Goal: Task Accomplishment & Management: Manage account settings

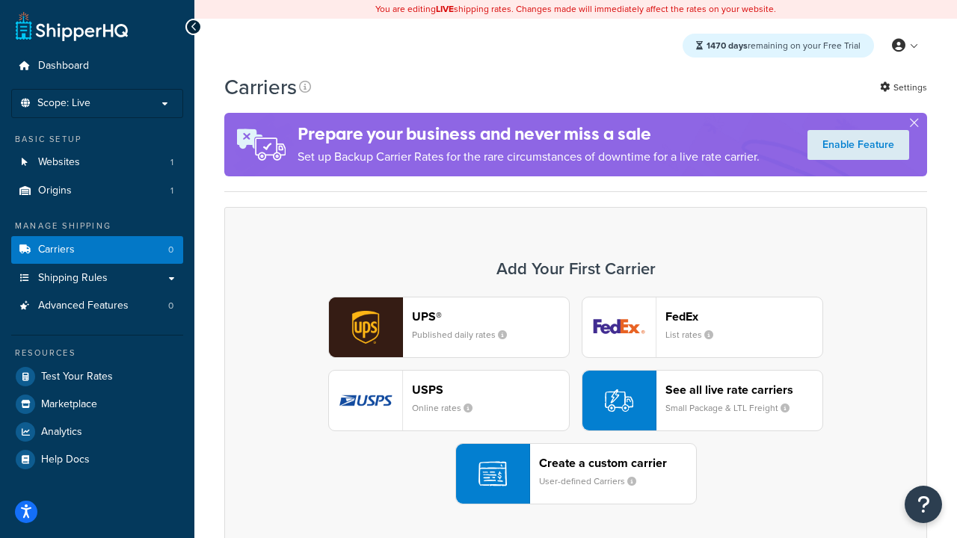
click at [576, 401] on div "UPS® Published daily rates FedEx List rates USPS Online rates See all live rate…" at bounding box center [576, 401] width 672 height 208
click at [744, 316] on header "FedEx" at bounding box center [744, 317] width 157 height 14
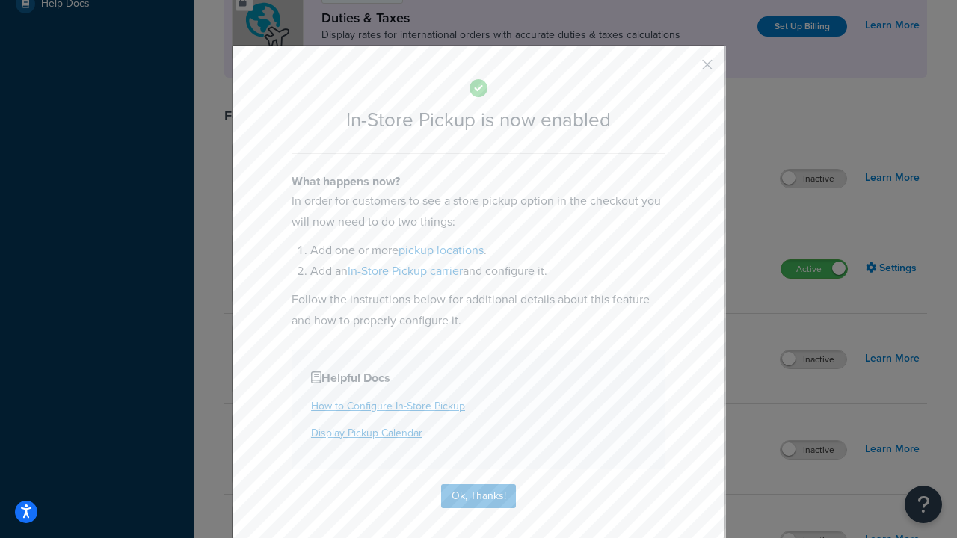
click at [685, 70] on button "button" at bounding box center [686, 70] width 4 height 4
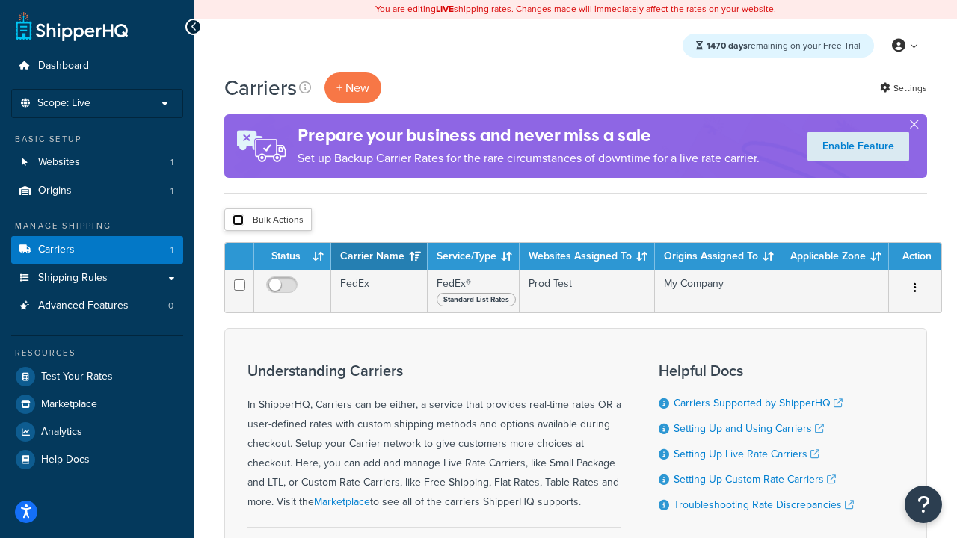
click at [238, 221] on input "checkbox" at bounding box center [238, 220] width 11 height 11
checkbox input "true"
click at [0, 0] on button "Delete" at bounding box center [0, 0] width 0 height 0
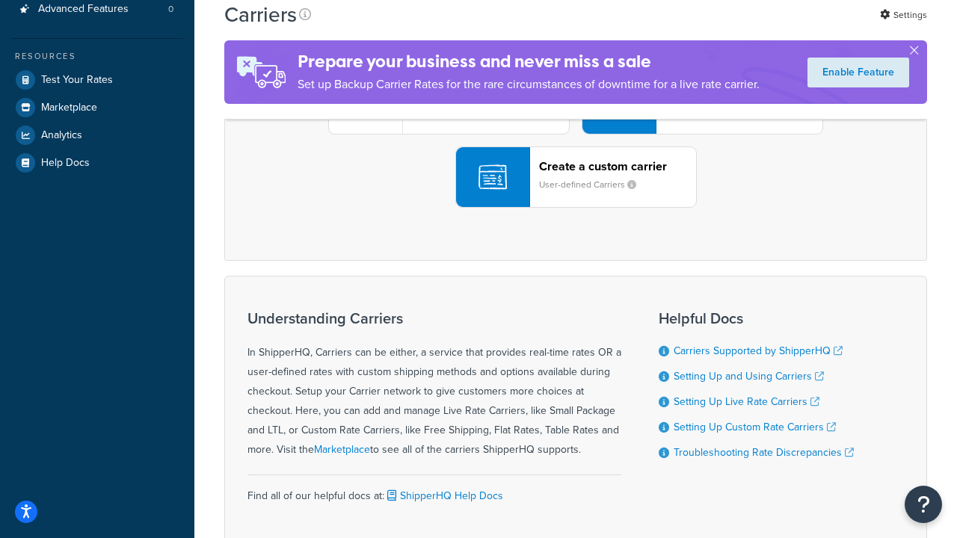
click at [576, 208] on div "UPS® Published daily rates FedEx List rates USPS Online rates See all live rate…" at bounding box center [576, 104] width 672 height 208
click at [576, 195] on div "Create a custom carrier User-defined Carriers" at bounding box center [617, 177] width 157 height 36
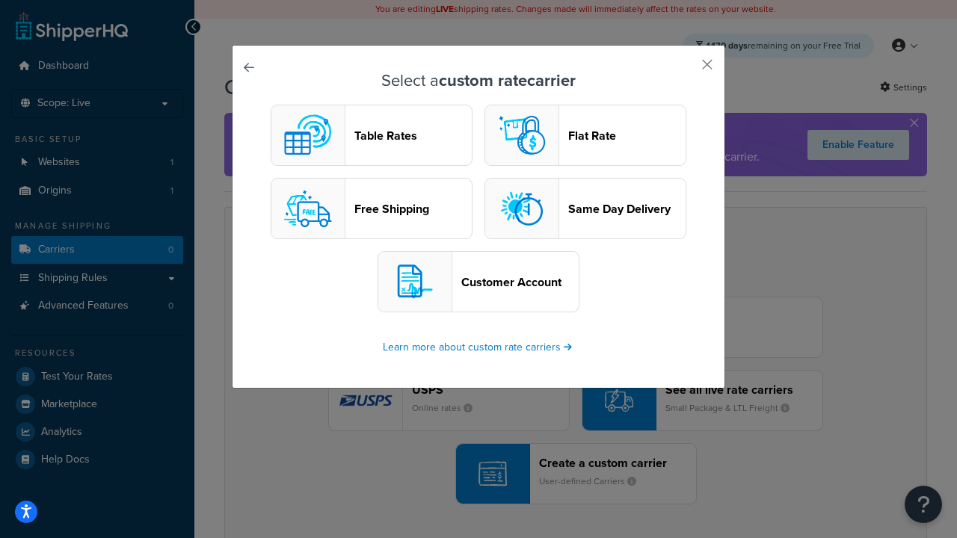
click at [372, 135] on header "Table Rates" at bounding box center [412, 136] width 117 height 14
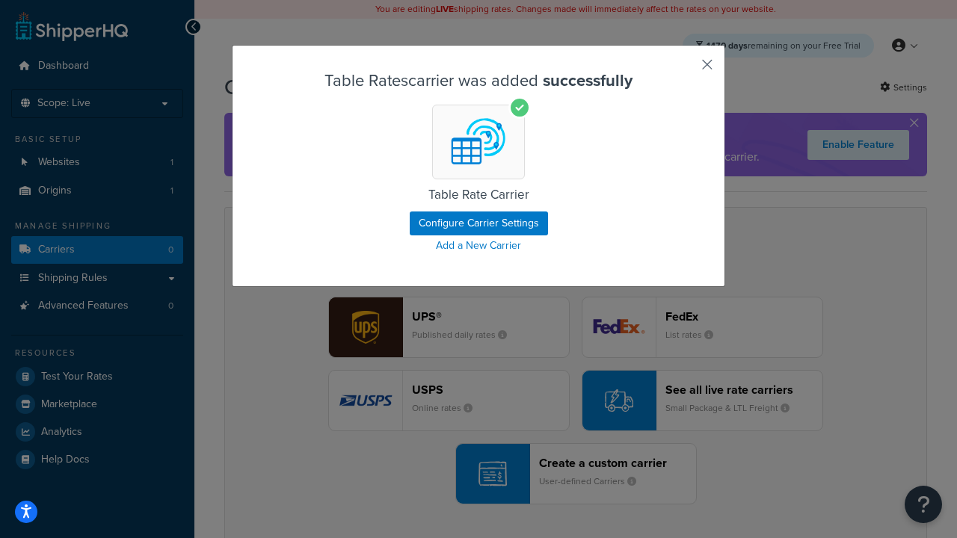
click at [685, 70] on button "button" at bounding box center [686, 70] width 4 height 4
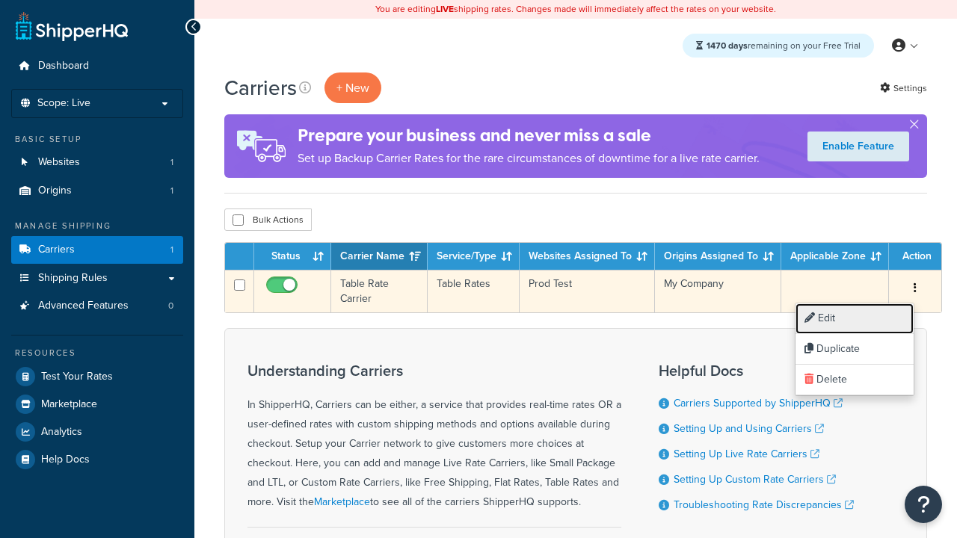
click at [855, 319] on link "Edit" at bounding box center [855, 319] width 118 height 31
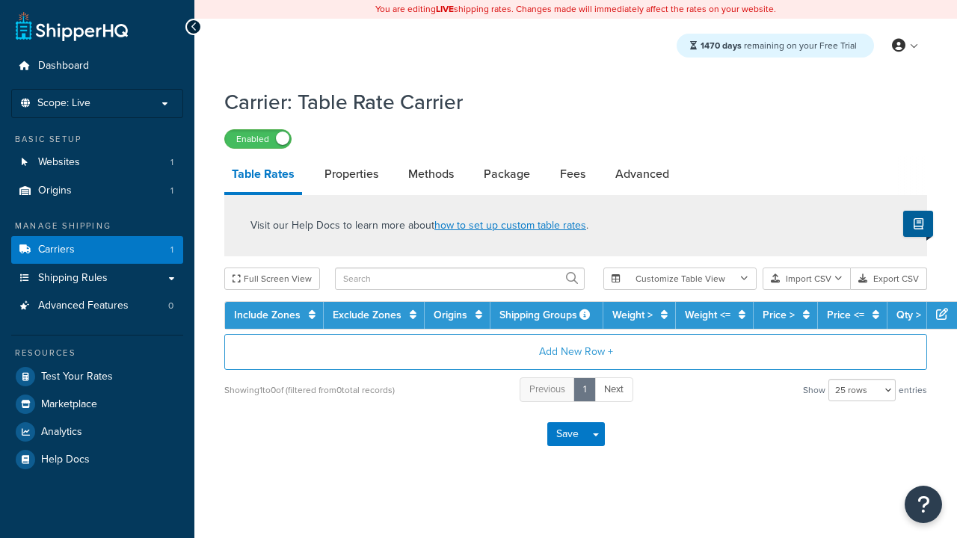
select select "25"
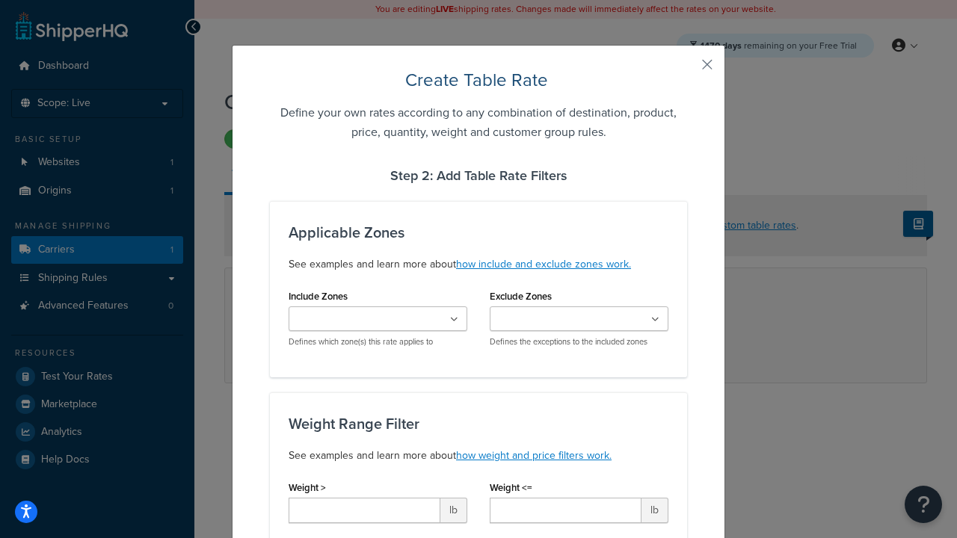
type input "10"
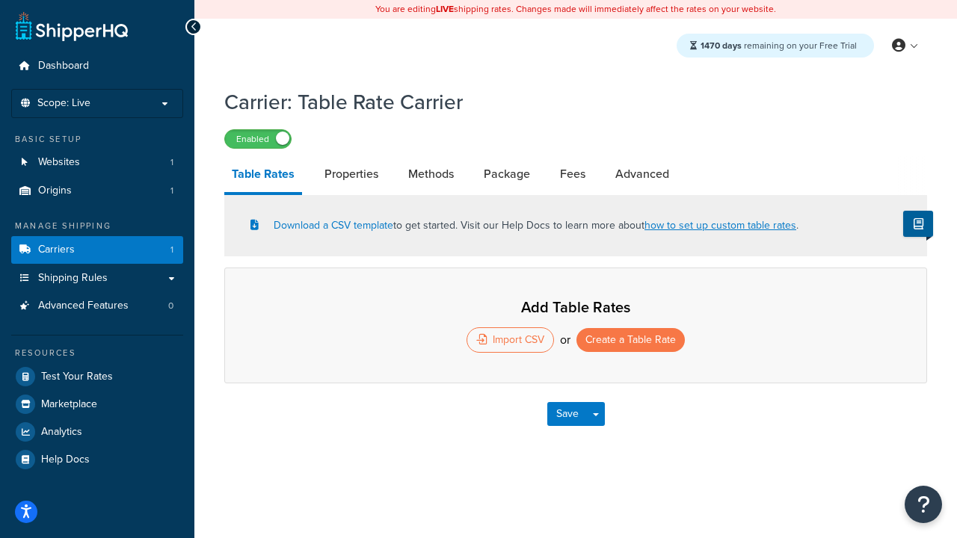
select select "25"
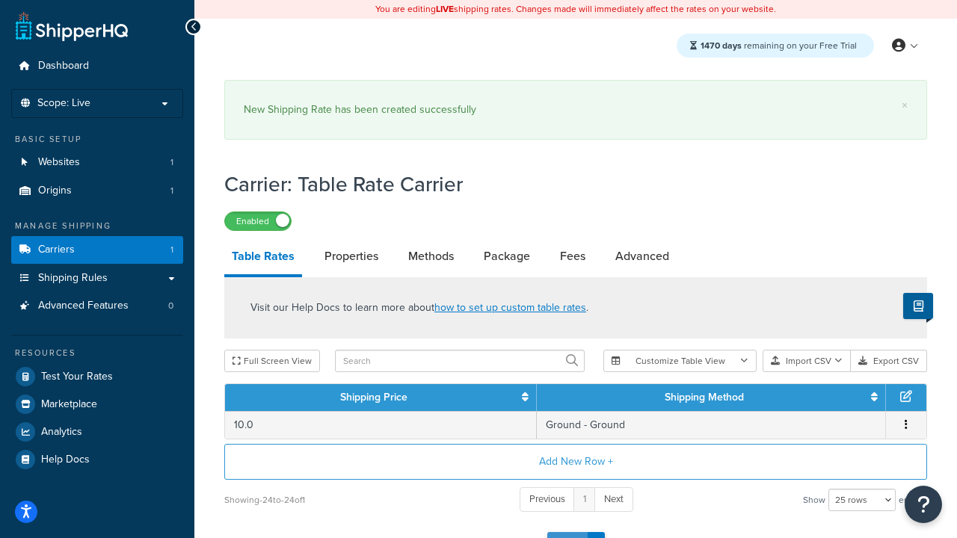
click at [567, 532] on button "Save" at bounding box center [567, 544] width 40 height 24
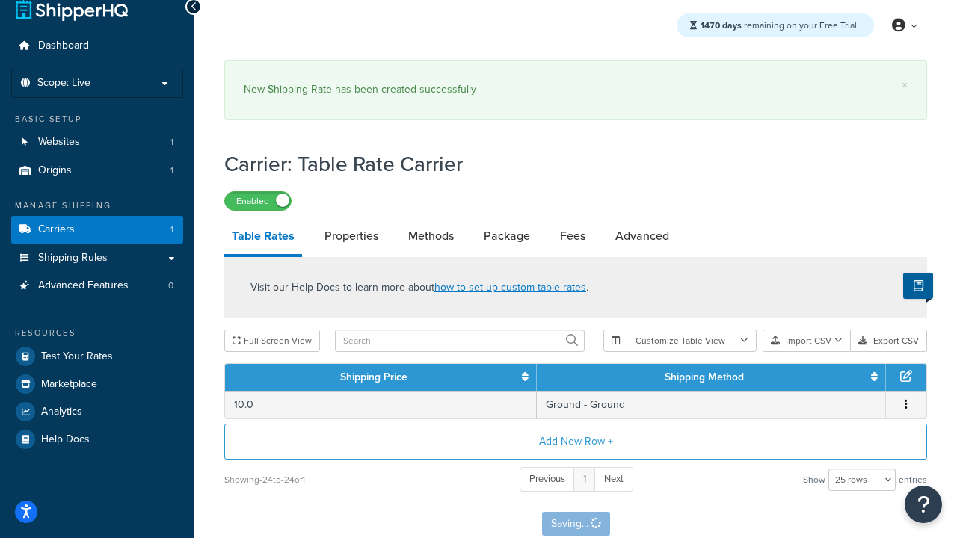
scroll to position [0, 0]
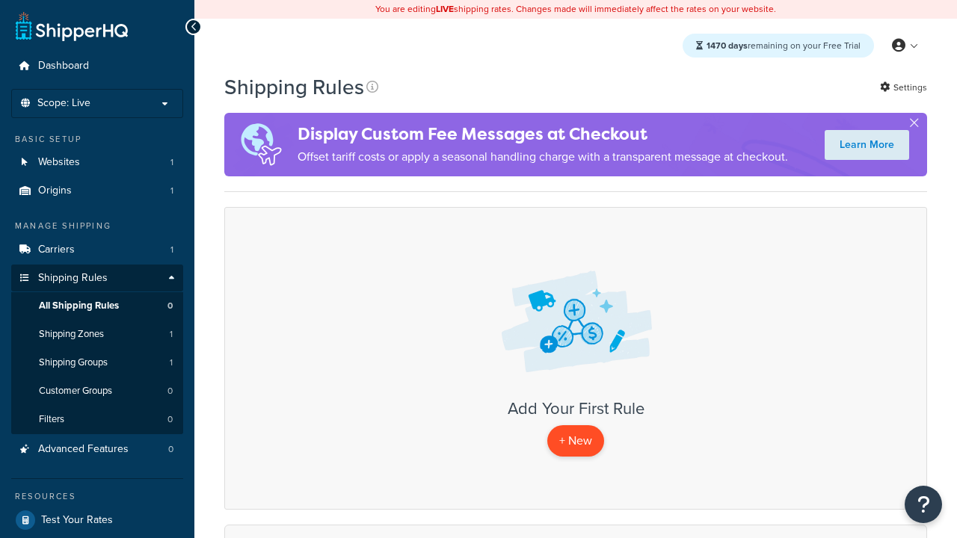
click at [576, 441] on p "+ New" at bounding box center [575, 441] width 57 height 31
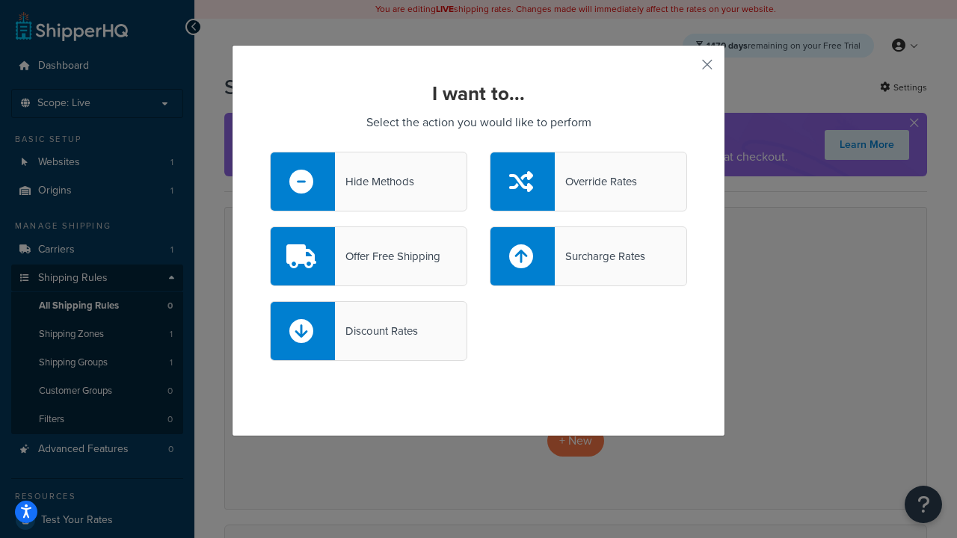
click at [589, 182] on div "Override Rates" at bounding box center [596, 181] width 82 height 21
click at [0, 0] on input "Override Rates" at bounding box center [0, 0] width 0 height 0
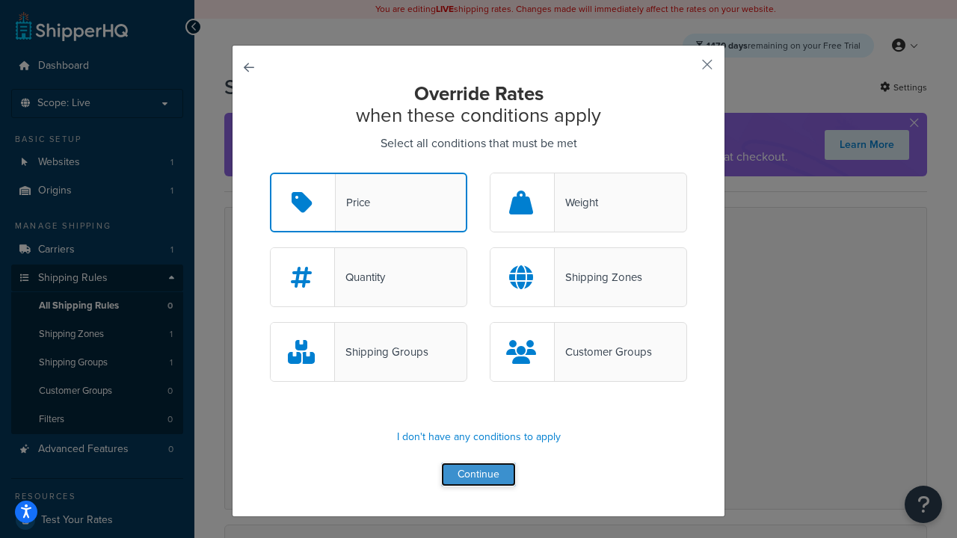
click at [479, 476] on button "Continue" at bounding box center [478, 475] width 75 height 24
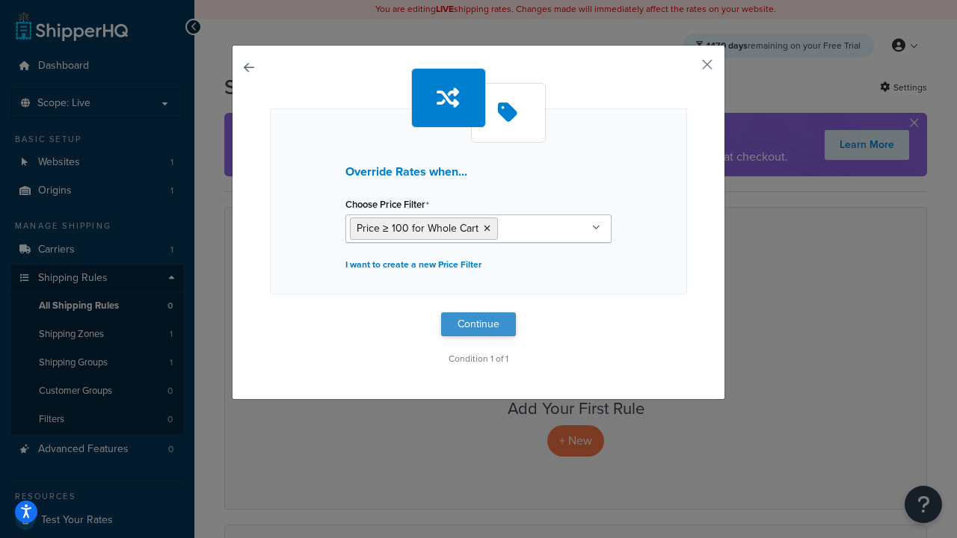
click at [479, 324] on button "Continue" at bounding box center [478, 325] width 75 height 24
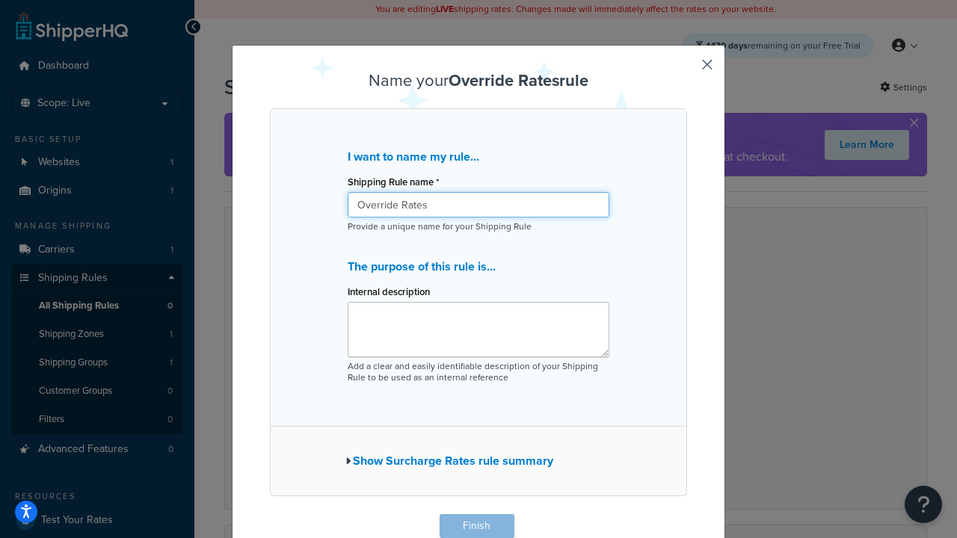
type input "Override Rates"
click at [476, 526] on button "Finish" at bounding box center [477, 527] width 75 height 24
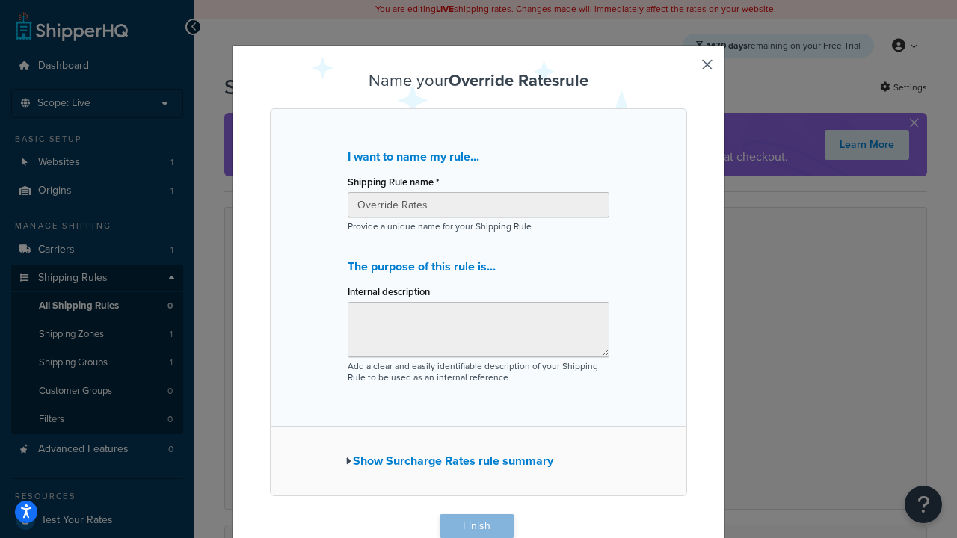
scroll to position [1, 0]
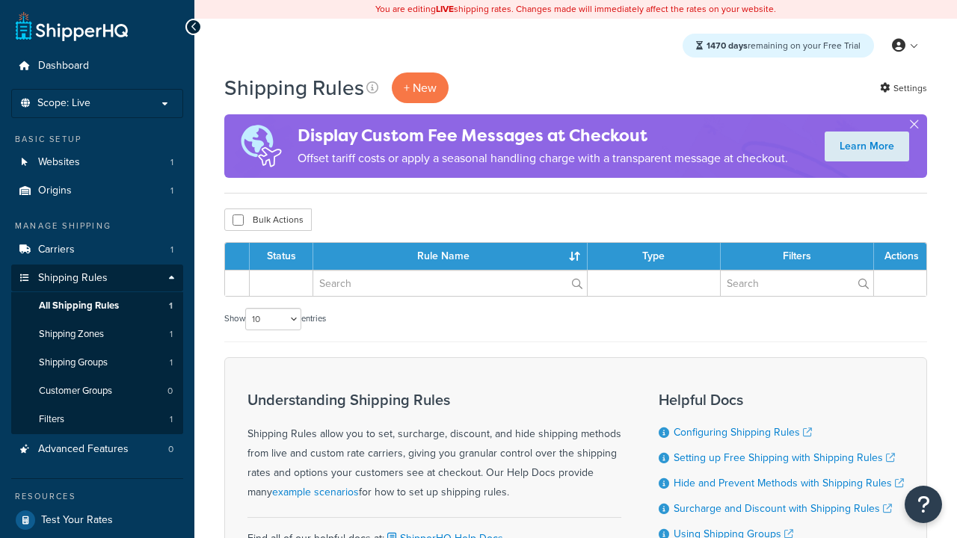
click at [281, 257] on th "Status" at bounding box center [282, 256] width 64 height 27
click at [286, 257] on th "Status" at bounding box center [282, 256] width 64 height 27
click at [453, 257] on th "Rule Name" at bounding box center [450, 256] width 274 height 27
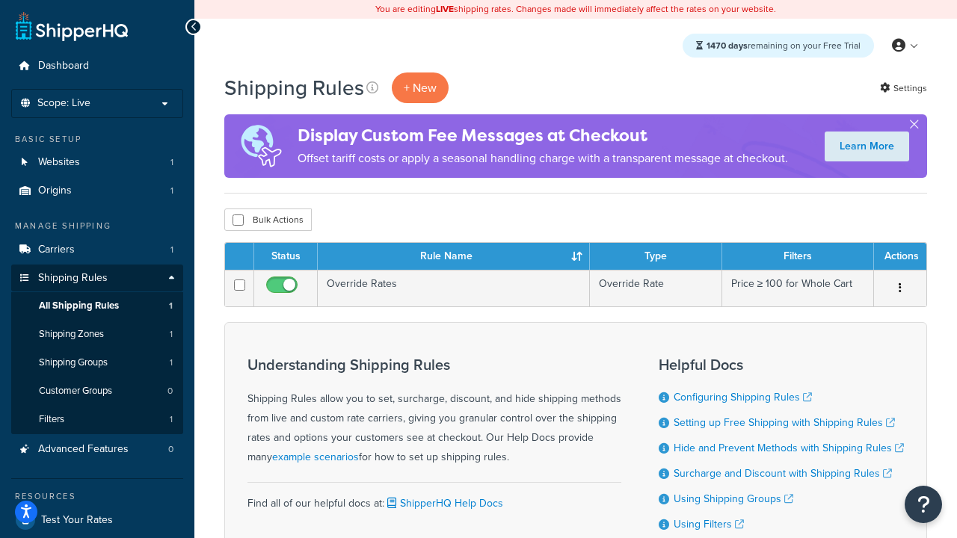
click at [453, 257] on th "Rule Name" at bounding box center [454, 256] width 272 height 27
click at [656, 257] on th "Type" at bounding box center [656, 256] width 132 height 27
click at [798, 257] on th "Filters" at bounding box center [798, 256] width 152 height 27
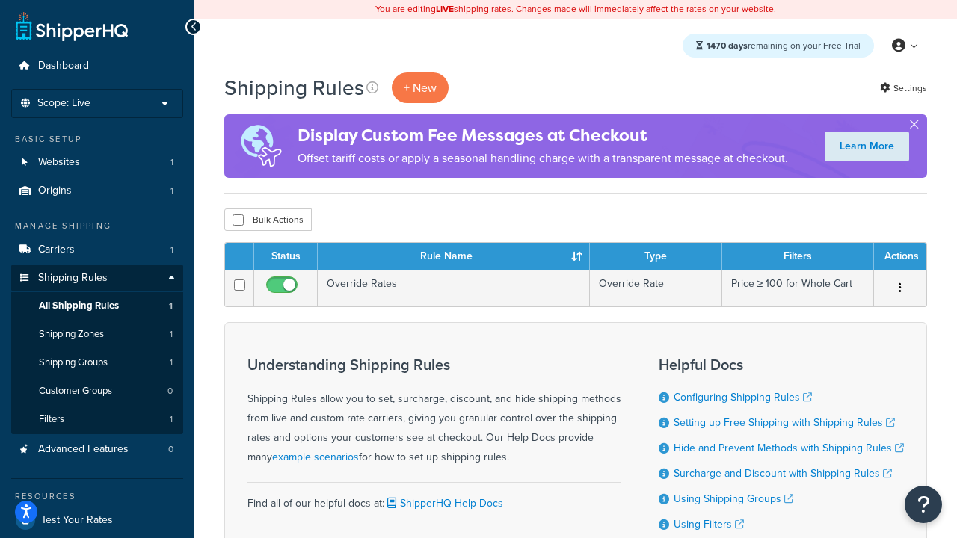
click at [900, 257] on th "Actions" at bounding box center [900, 256] width 52 height 27
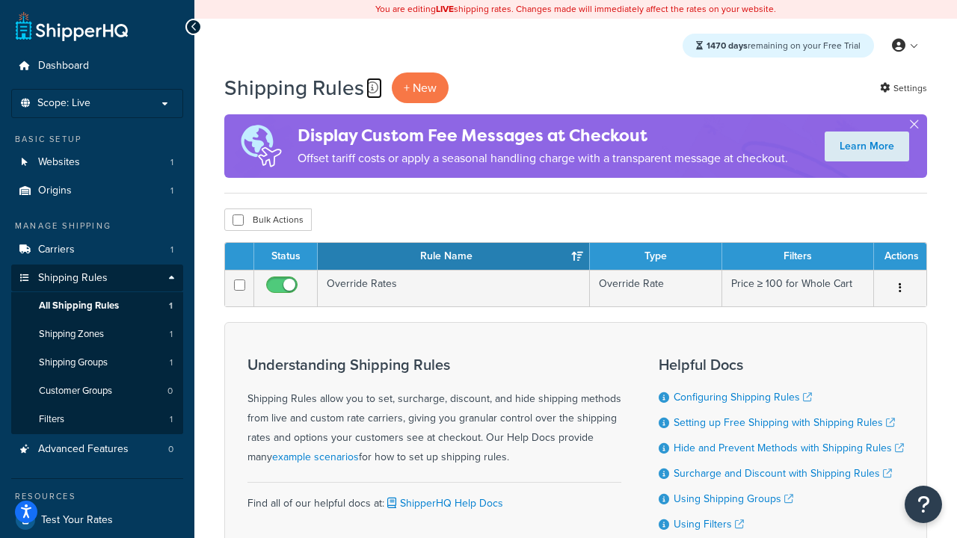
click at [372, 88] on icon at bounding box center [372, 88] width 12 height 12
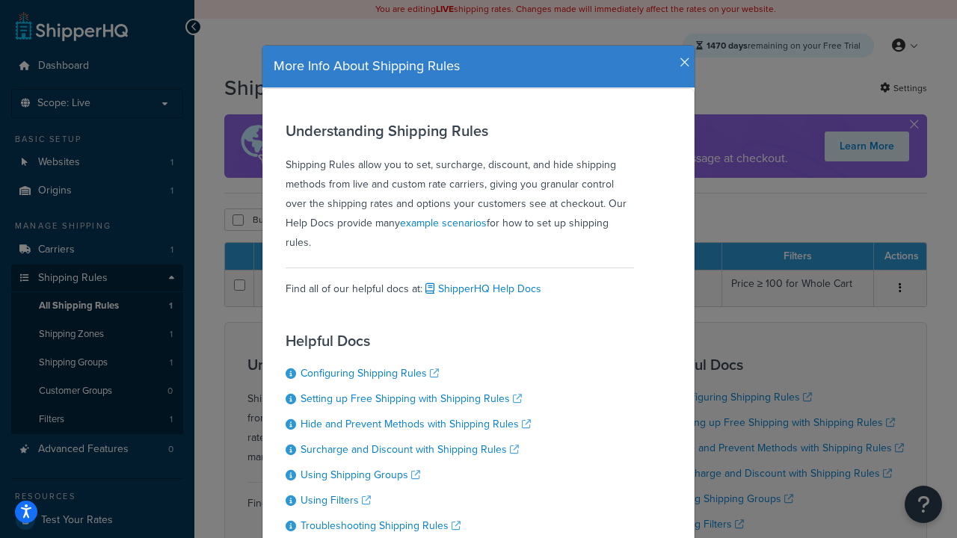
click at [681, 57] on icon "button" at bounding box center [685, 62] width 10 height 13
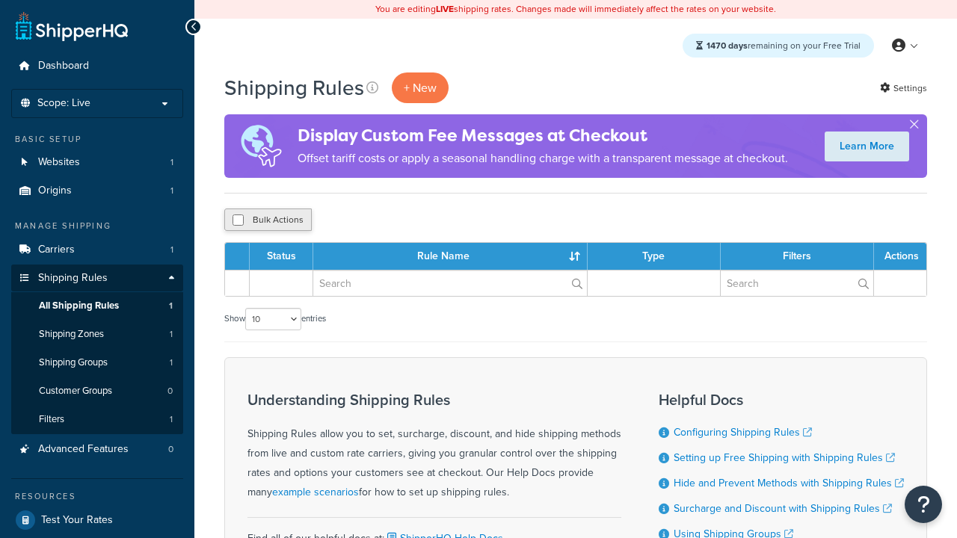
click at [268, 221] on button "Bulk Actions" at bounding box center [268, 220] width 88 height 22
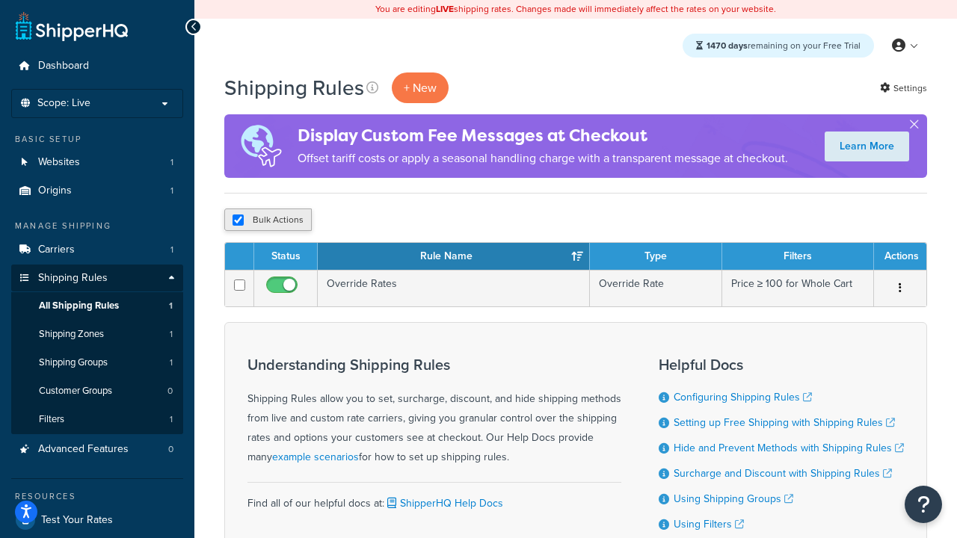
click at [268, 221] on button "Bulk Actions" at bounding box center [268, 220] width 88 height 22
checkbox input "true"
click at [0, 0] on button "Delete" at bounding box center [0, 0] width 0 height 0
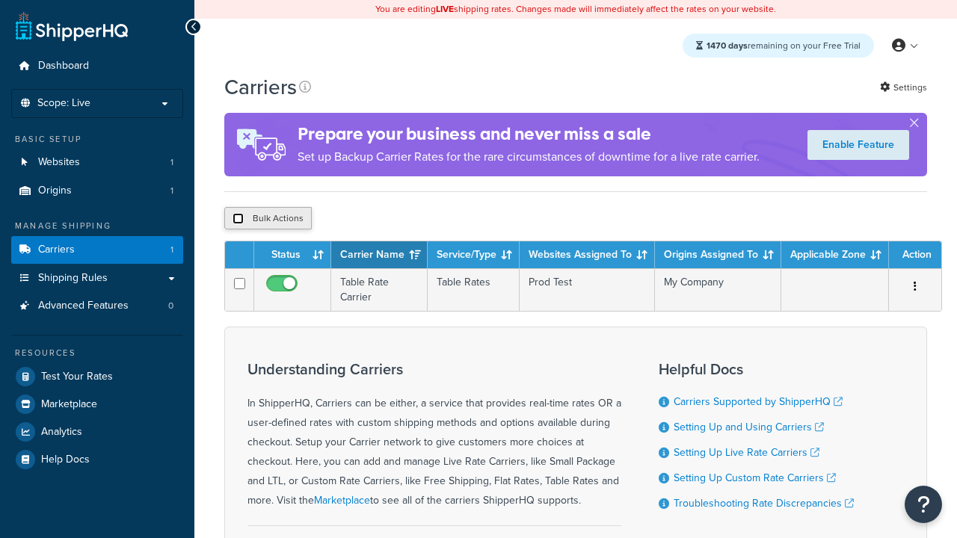
click at [238, 219] on input "checkbox" at bounding box center [238, 218] width 11 height 11
checkbox input "true"
click at [0, 0] on button "Delete" at bounding box center [0, 0] width 0 height 0
